Goal: Transaction & Acquisition: Purchase product/service

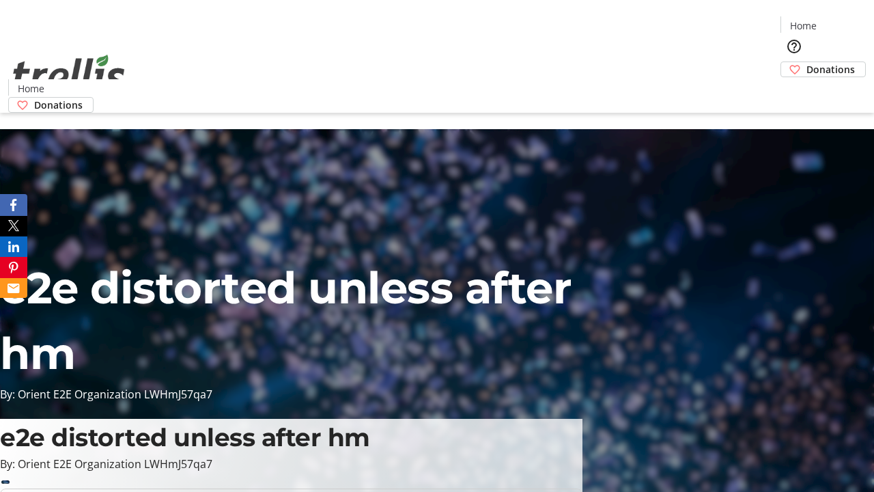
click at [806, 62] on span "Donations" at bounding box center [830, 69] width 48 height 14
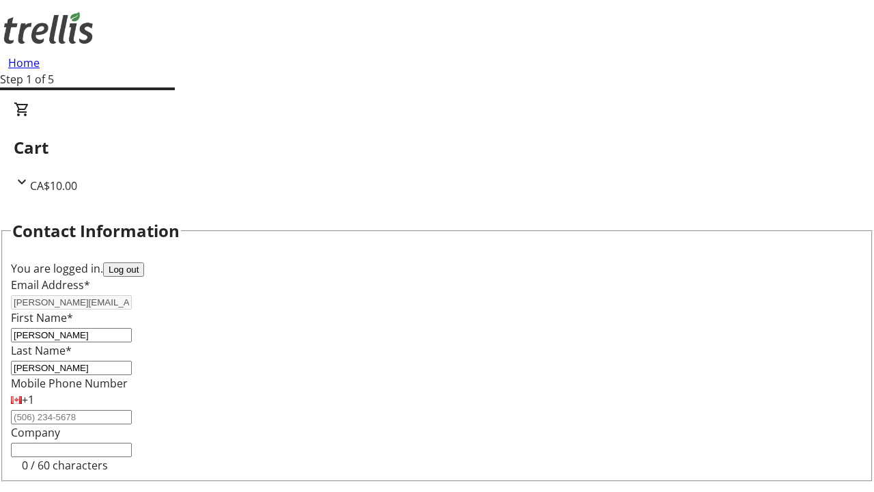
select select "CA"
select select "BC"
type input "Kelowna"
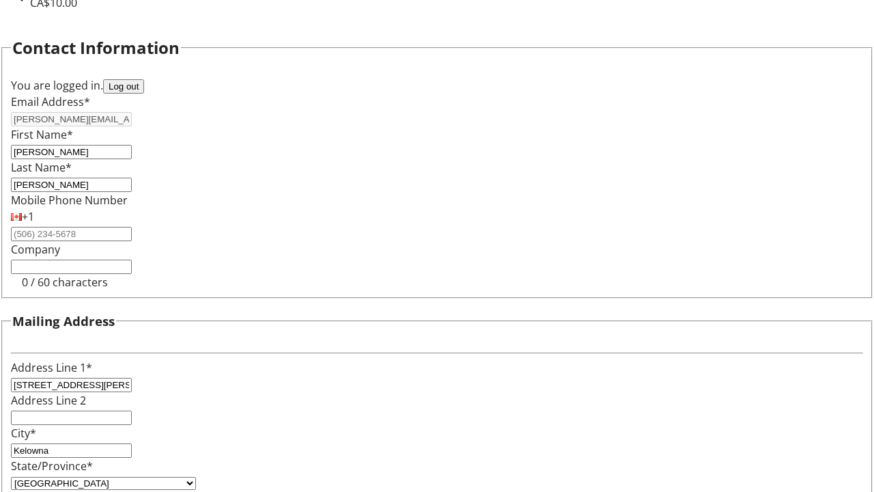
type input "V1Y 0C2"
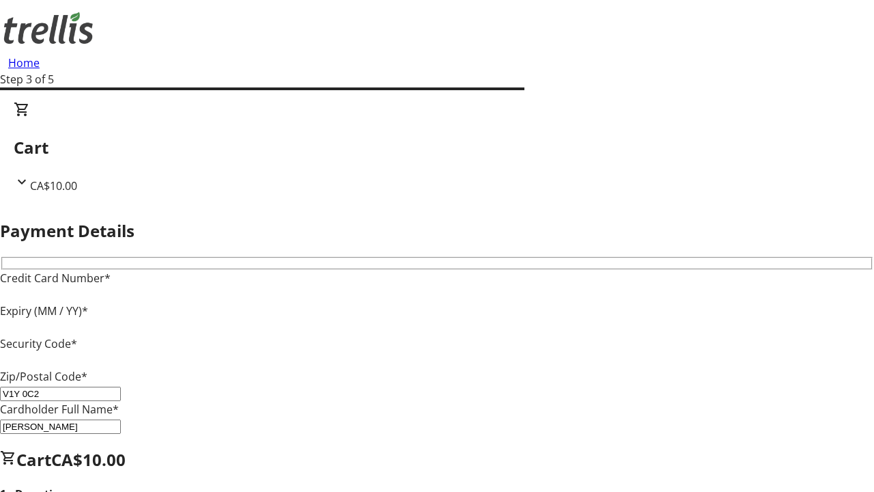
type input "V1Y 0C2"
